Goal: Task Accomplishment & Management: Use online tool/utility

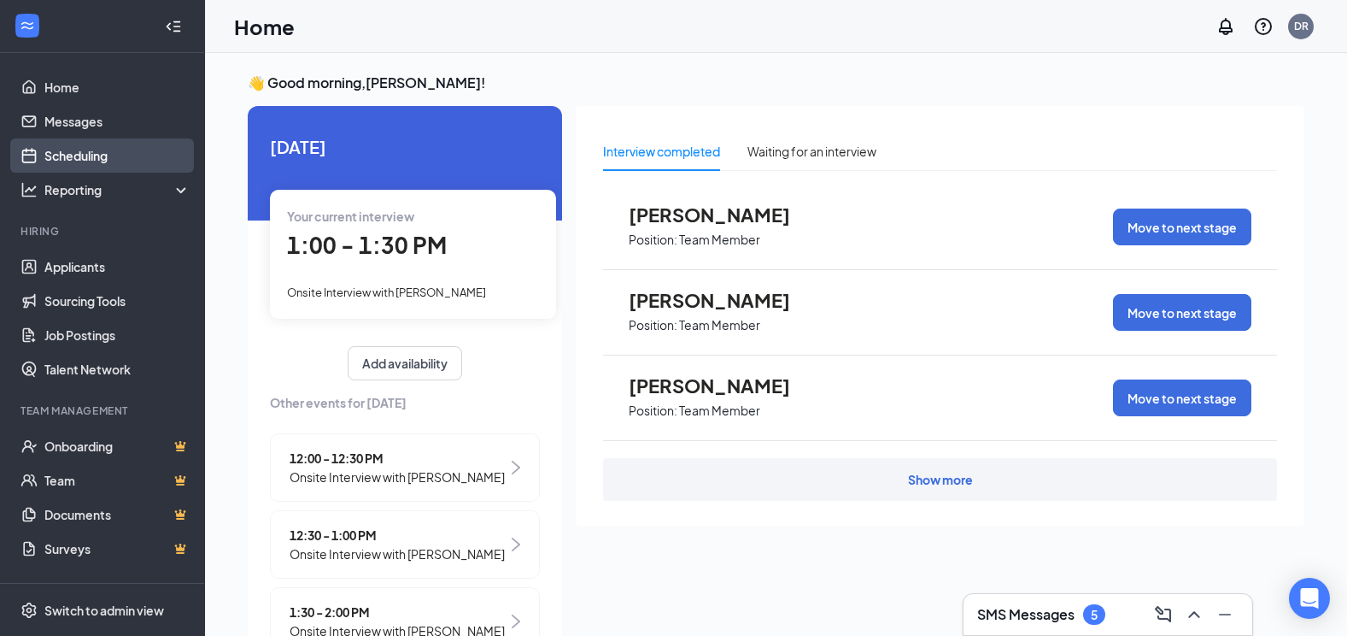
click at [85, 156] on link "Scheduling" at bounding box center [117, 155] width 146 height 34
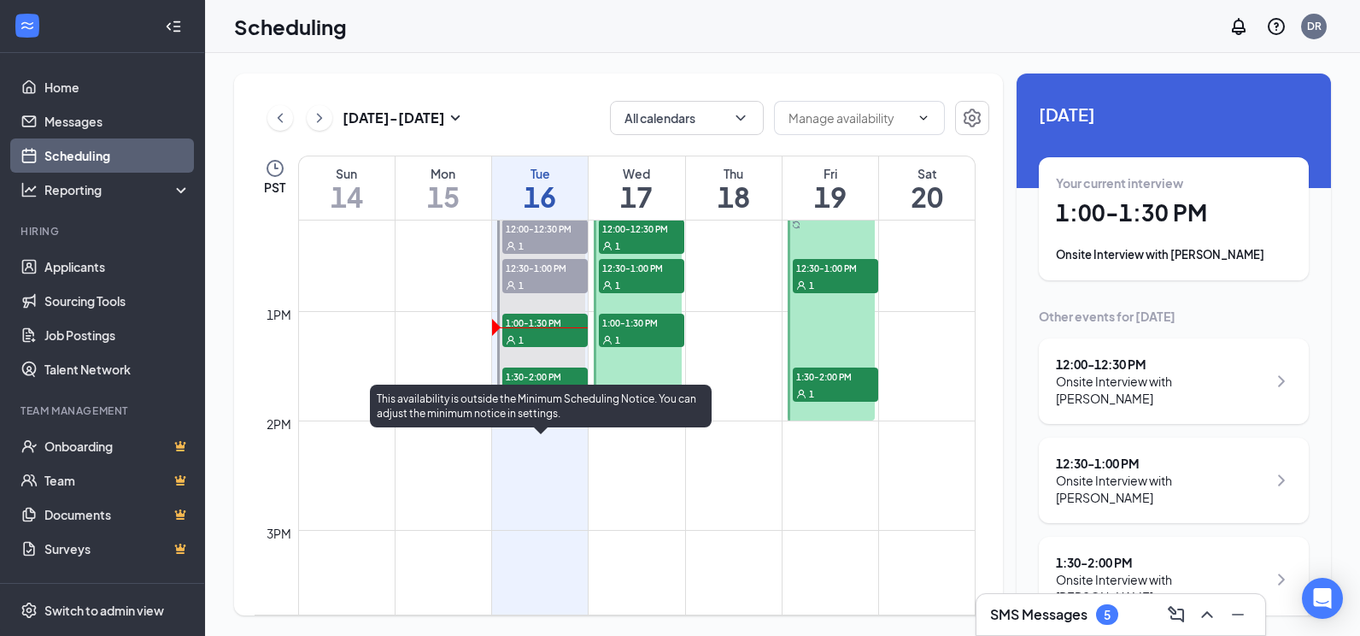
scroll to position [1353, 0]
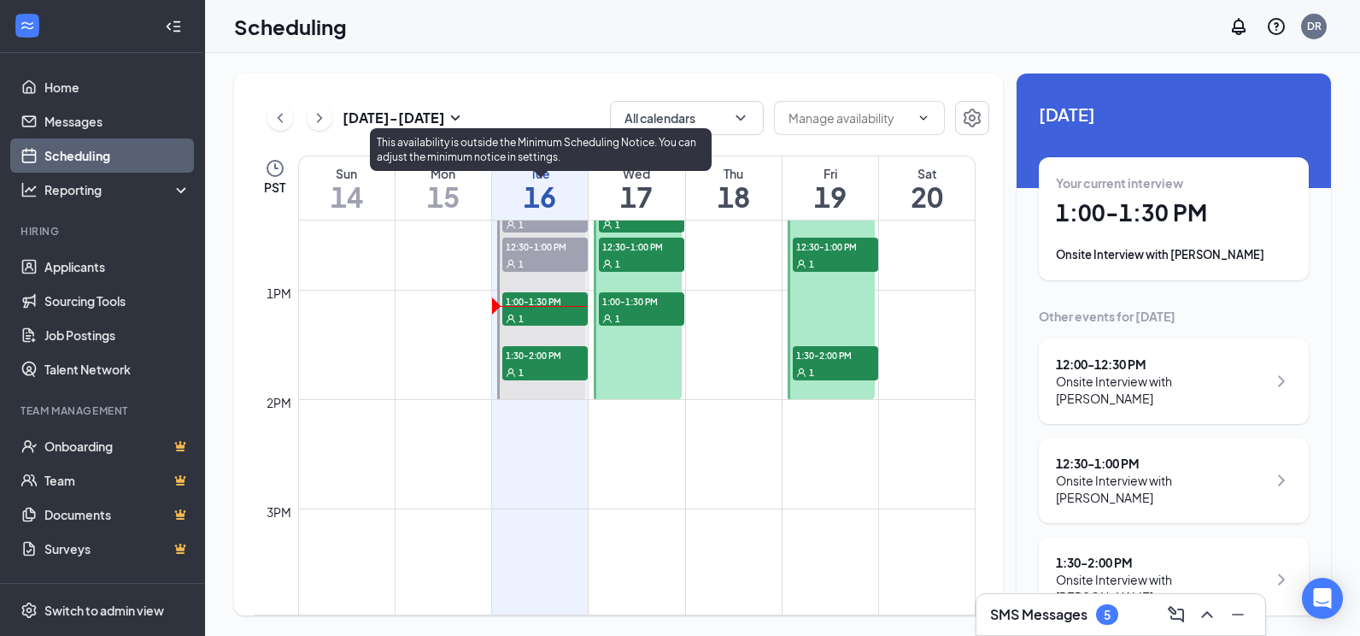
click at [526, 361] on span "1:30-2:00 PM" at bounding box center [544, 354] width 85 height 17
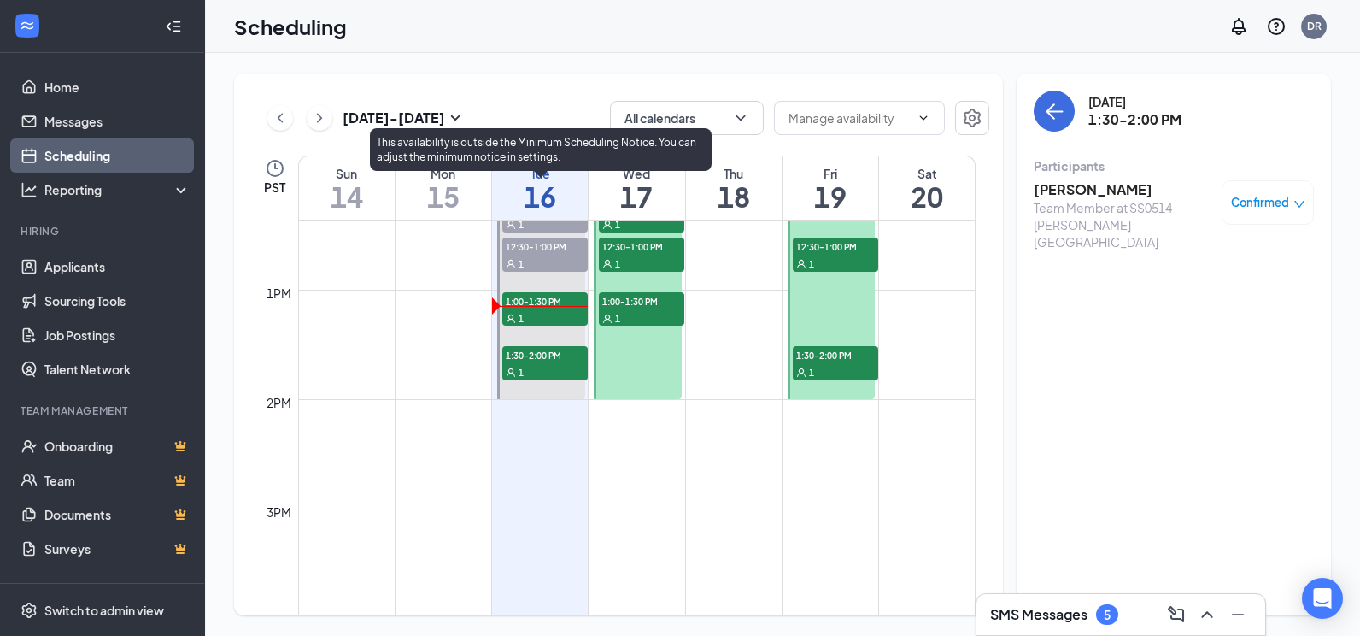
click at [538, 300] on span "1:00-1:30 PM" at bounding box center [544, 300] width 85 height 17
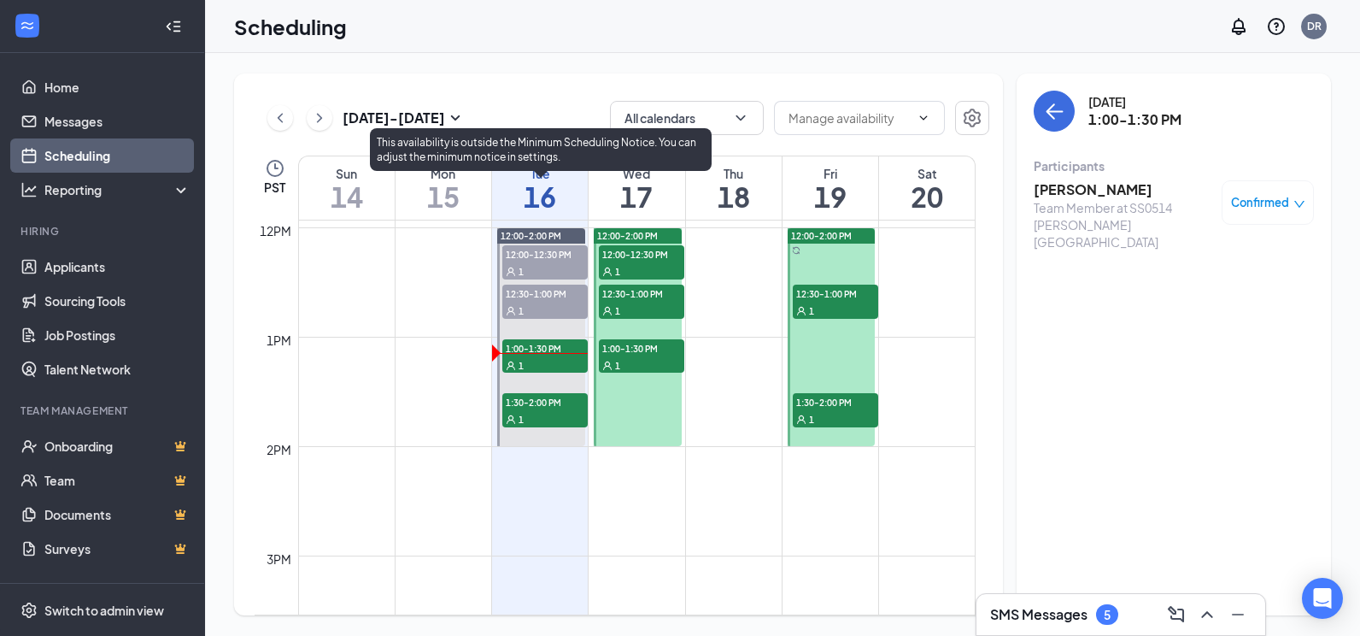
scroll to position [1267, 0]
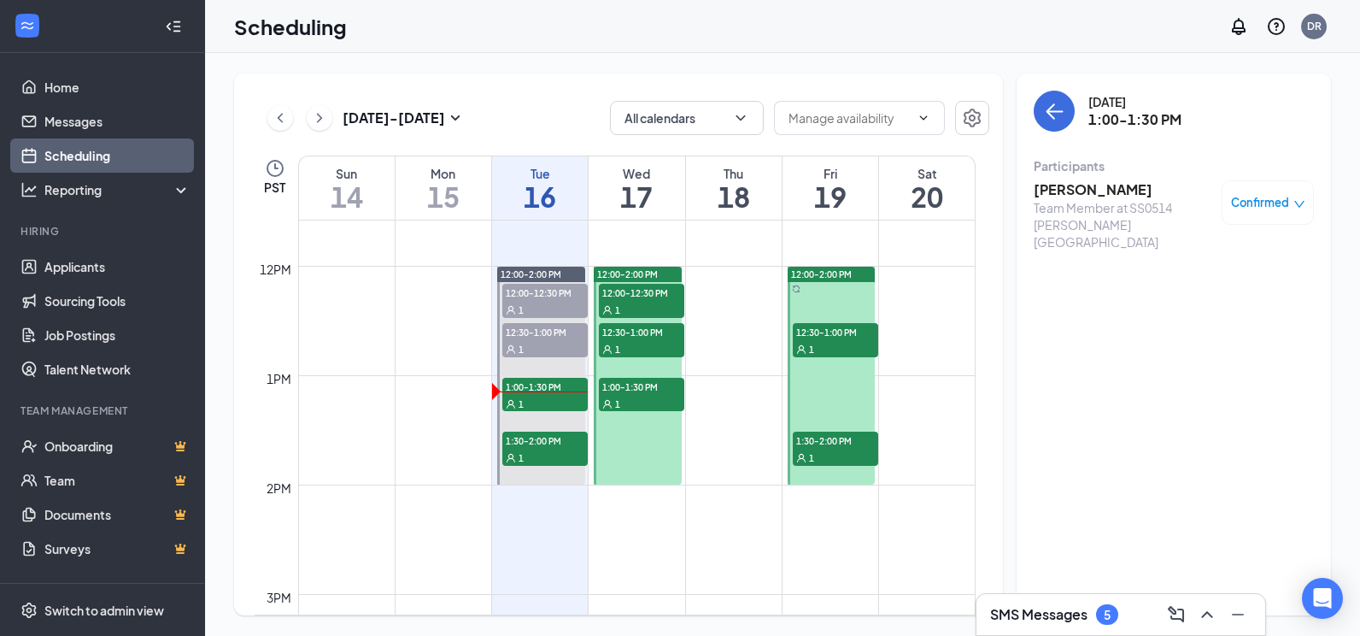
click at [631, 290] on span "12:00-12:30 PM" at bounding box center [641, 292] width 85 height 17
click at [642, 343] on div "1" at bounding box center [641, 348] width 85 height 17
click at [647, 395] on div "1" at bounding box center [641, 403] width 85 height 17
click at [634, 334] on span "12:30-1:00 PM" at bounding box center [641, 331] width 85 height 17
click at [634, 302] on div "1" at bounding box center [641, 309] width 85 height 17
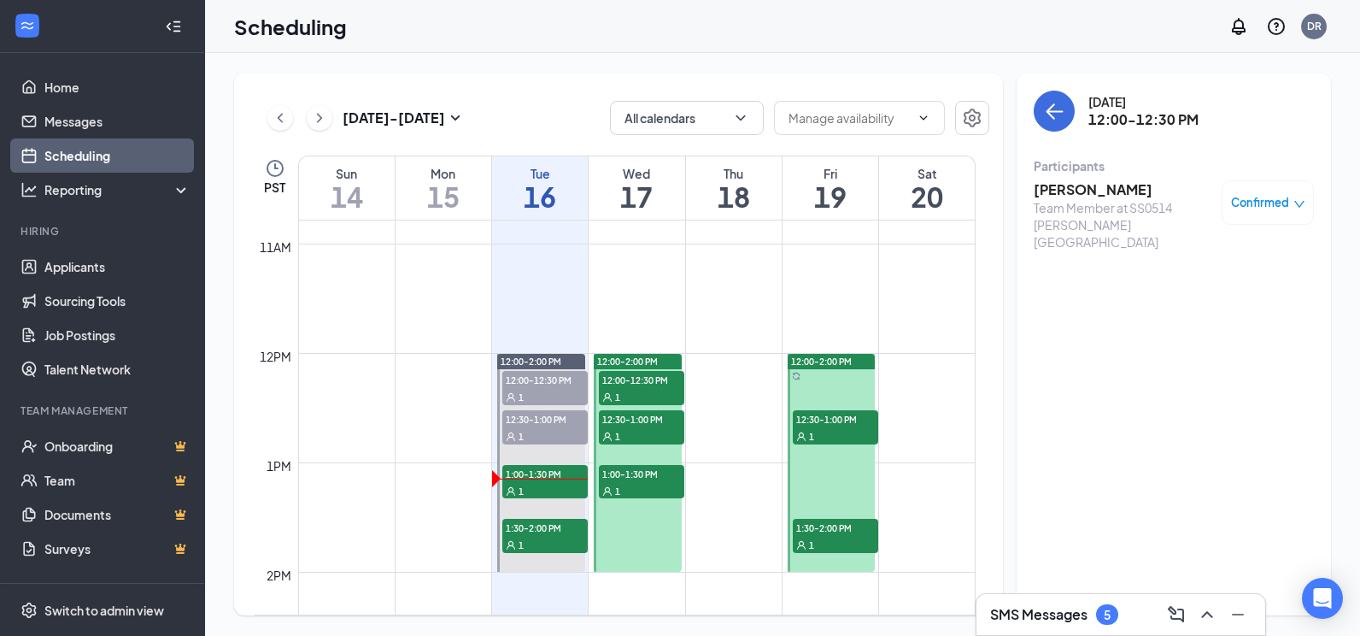
scroll to position [1182, 0]
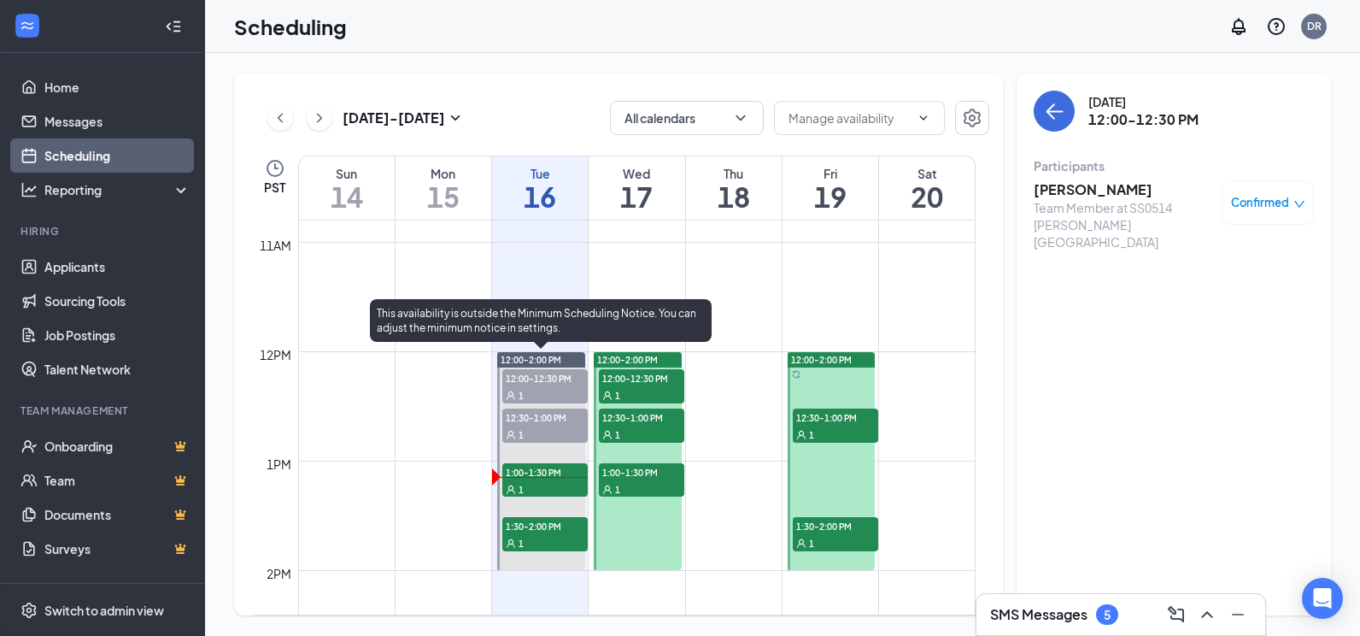
click at [545, 379] on span "12:00-12:30 PM" at bounding box center [544, 377] width 85 height 17
click at [541, 426] on div "1" at bounding box center [544, 434] width 85 height 17
